Goal: Task Accomplishment & Management: Manage account settings

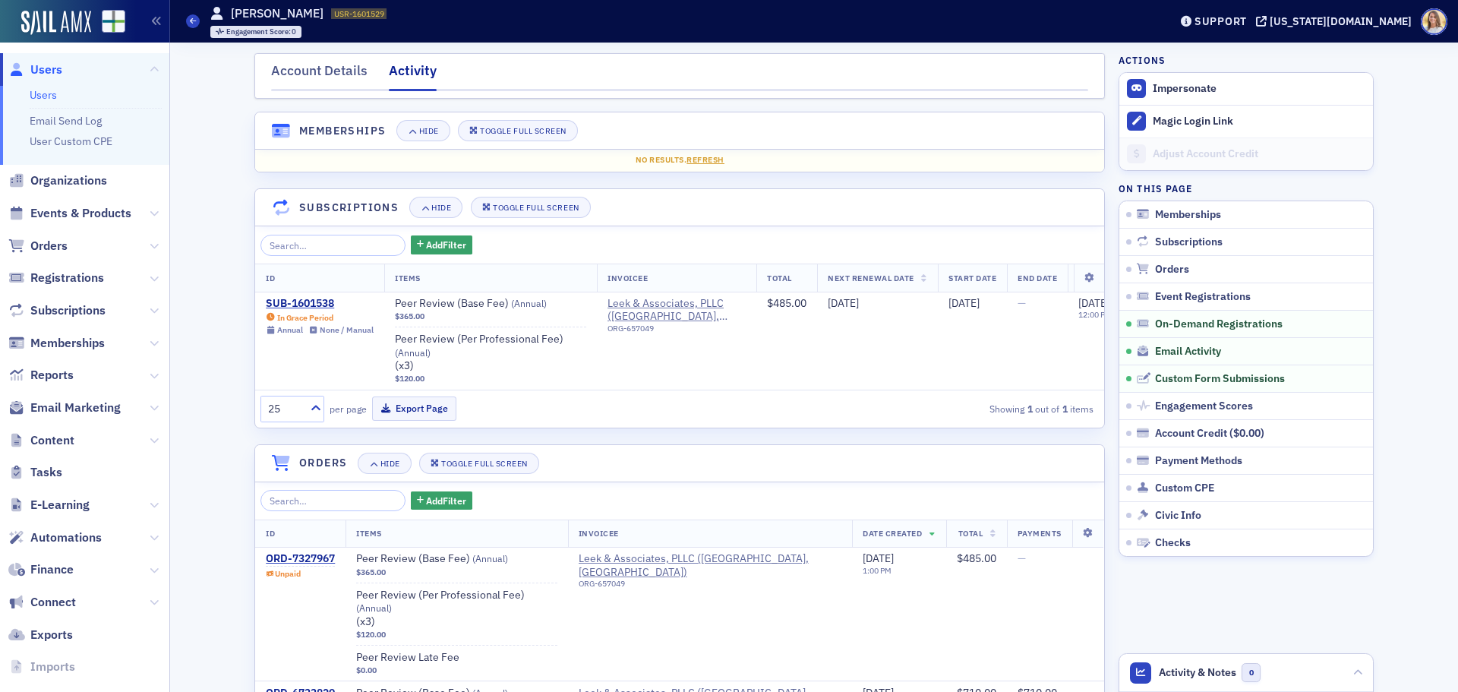
scroll to position [1067, 0]
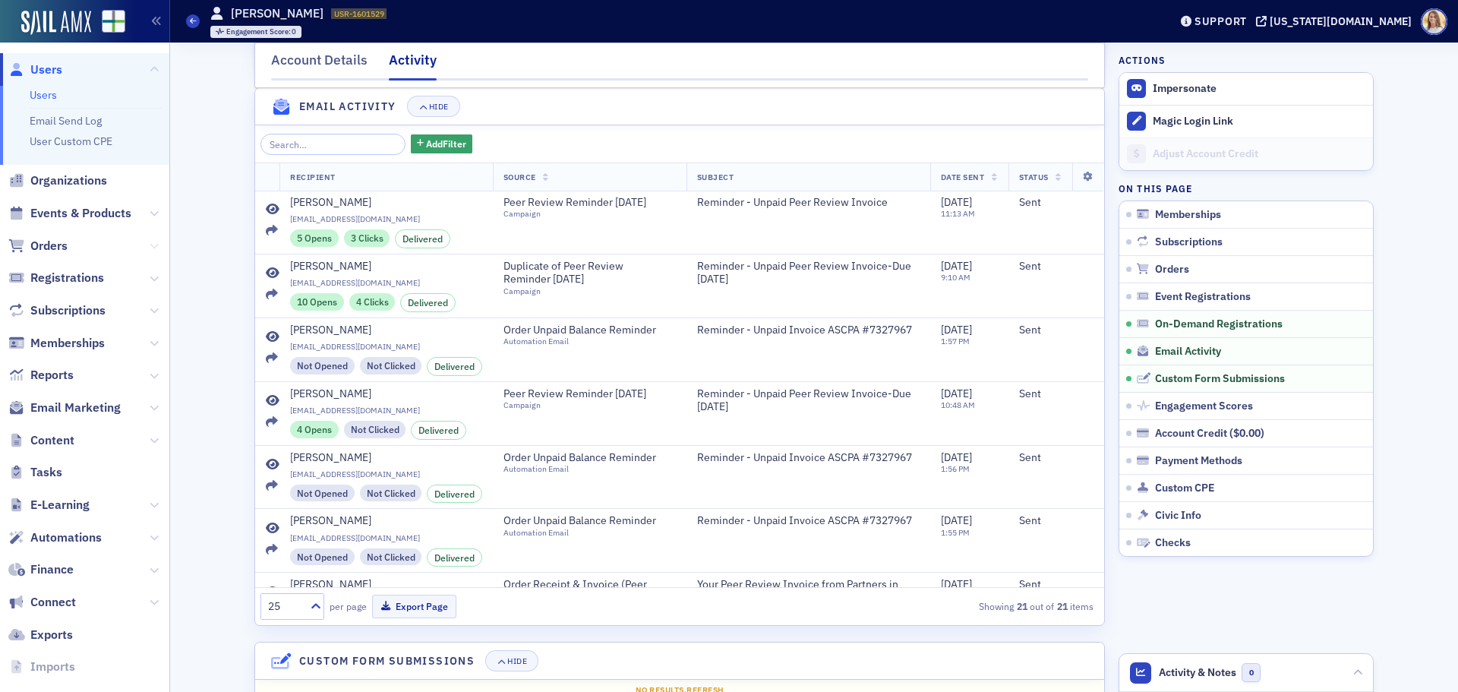
click at [150, 245] on icon at bounding box center [154, 245] width 9 height 9
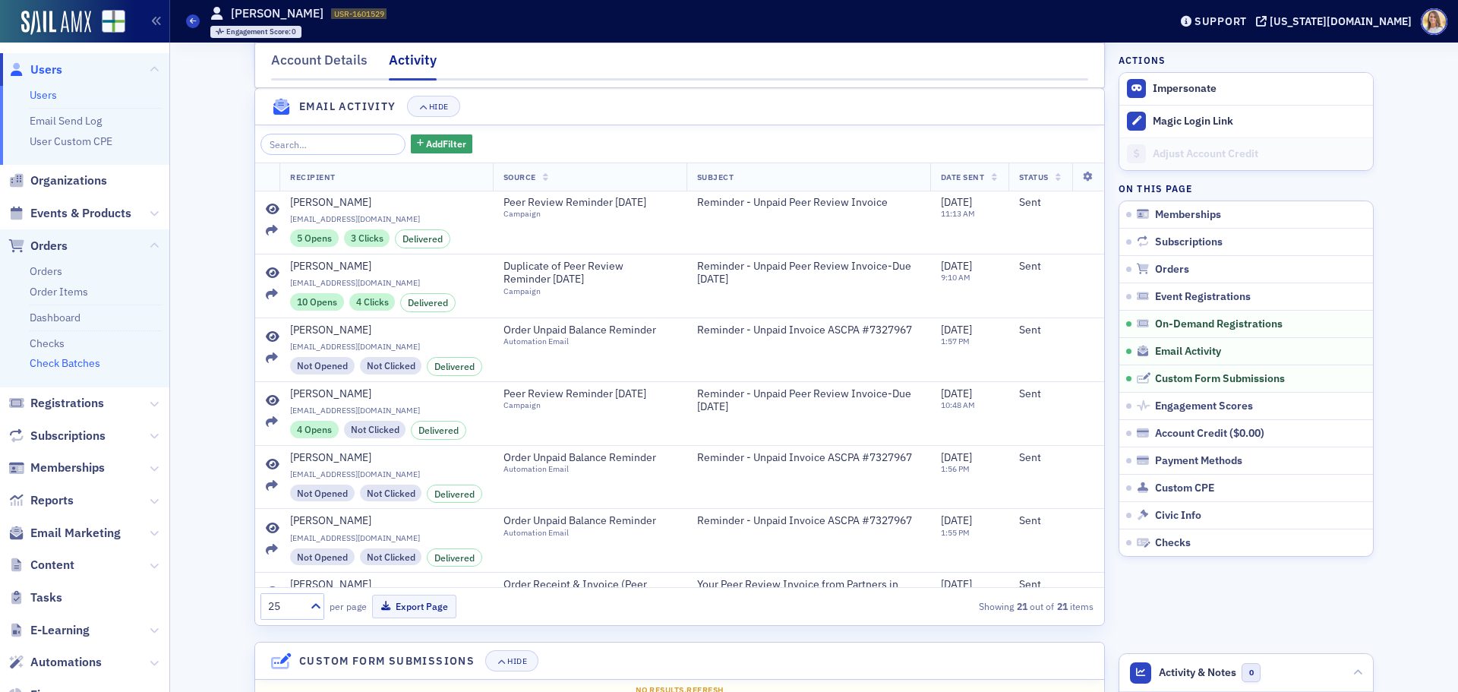
click at [91, 361] on link "Check Batches" at bounding box center [65, 363] width 71 height 14
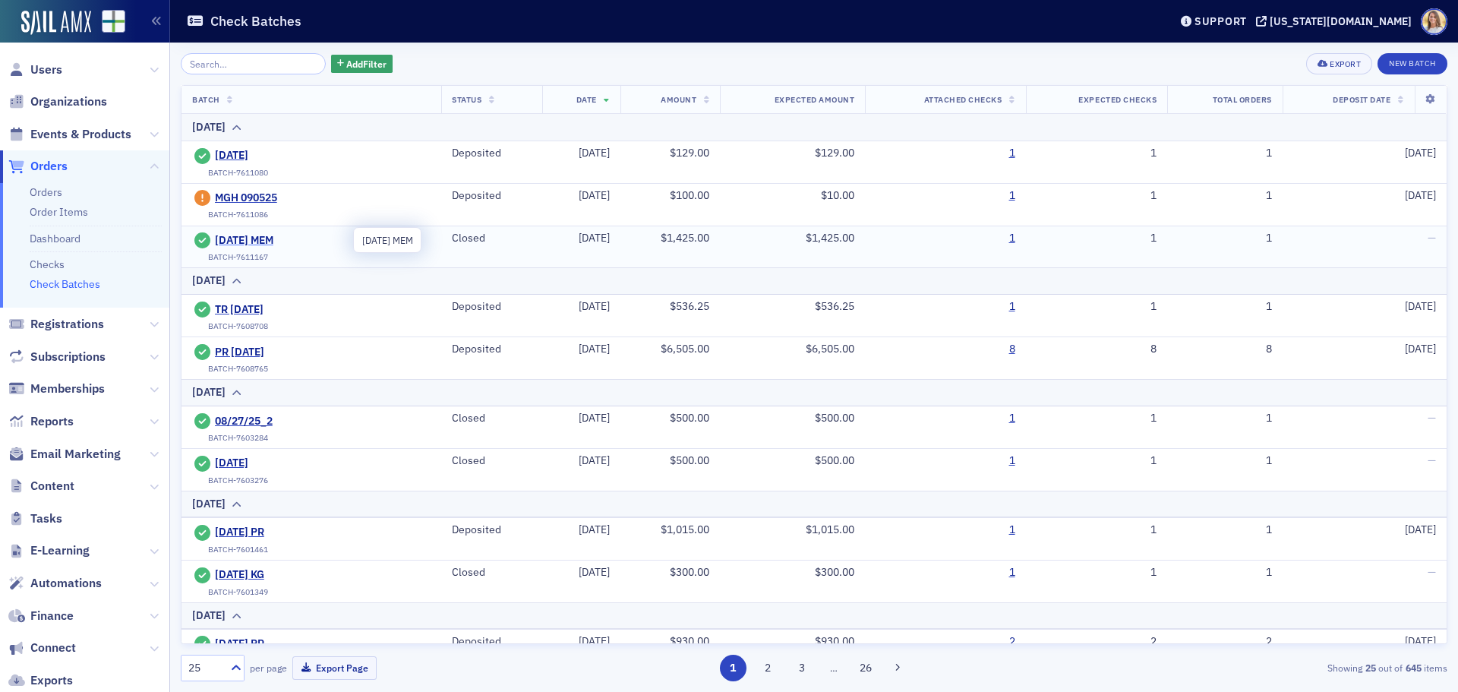
click at [270, 238] on span "[DATE] MEM" at bounding box center [284, 241] width 138 height 14
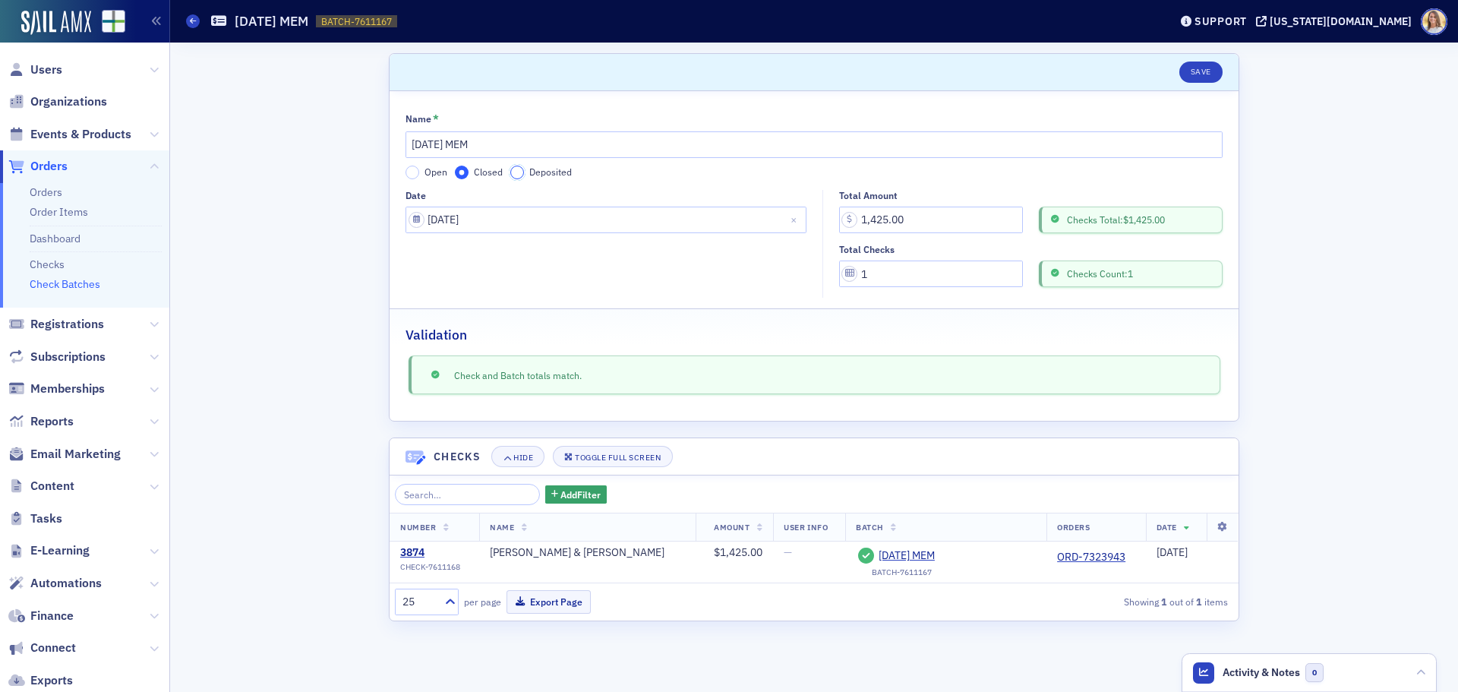
click at [522, 169] on input "Deposited" at bounding box center [517, 172] width 14 height 14
click at [501, 279] on input "Deposit Date" at bounding box center [605, 273] width 401 height 27
select select "8"
select select "2025"
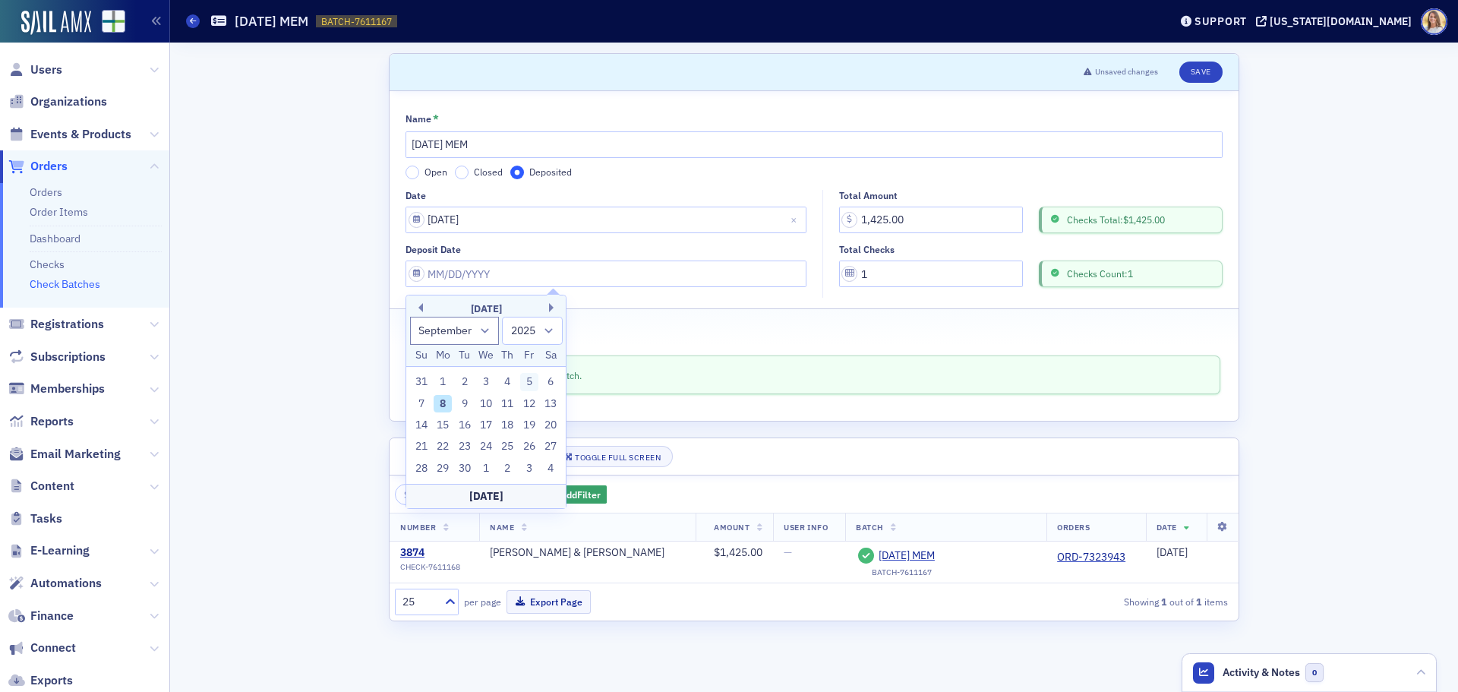
click at [528, 380] on div "5" at bounding box center [529, 382] width 18 height 18
type input "[DATE]"
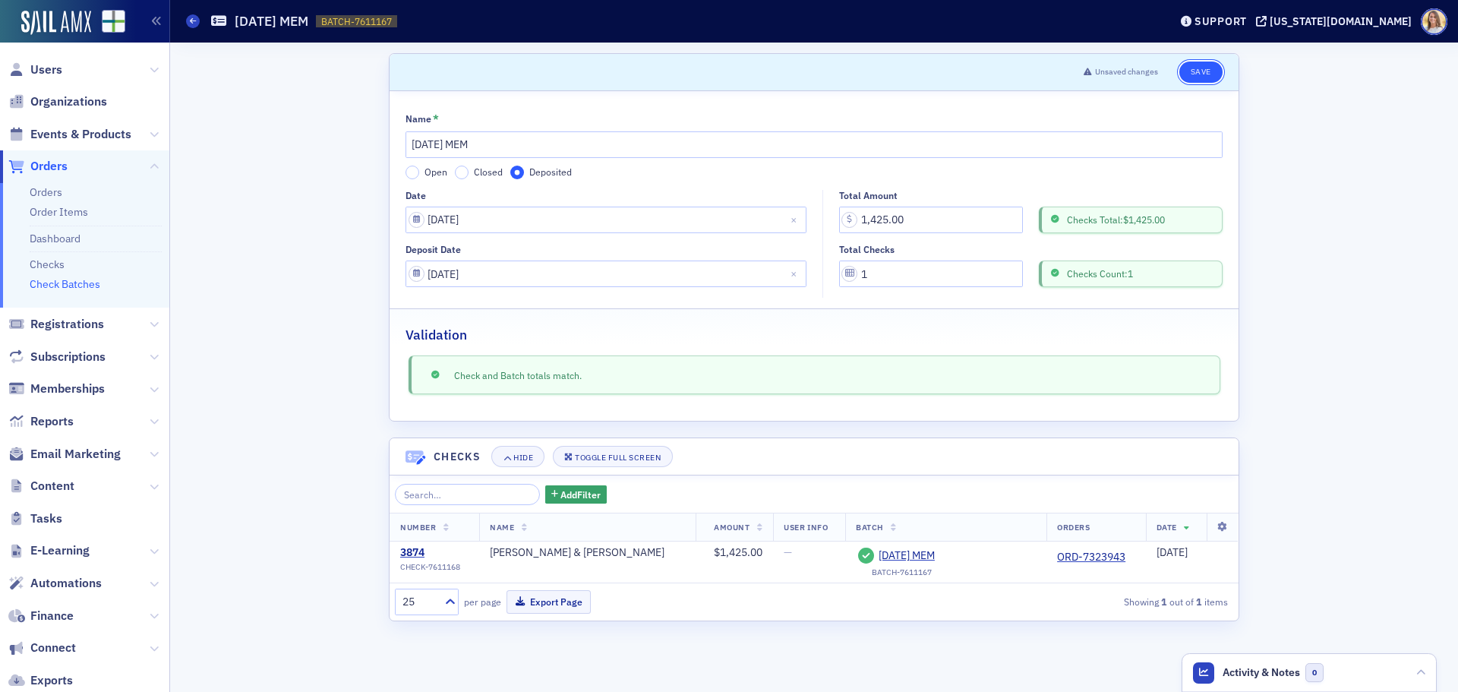
click at [1210, 77] on button "Save" at bounding box center [1200, 71] width 43 height 21
